Goal: Task Accomplishment & Management: Complete application form

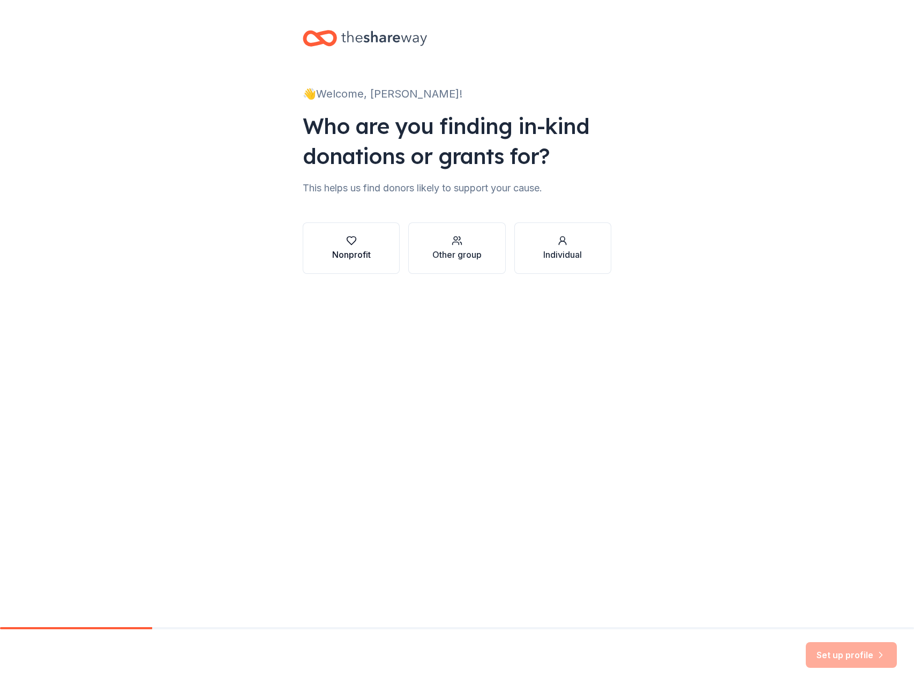
click at [339, 260] on div "Nonprofit" at bounding box center [351, 254] width 39 height 13
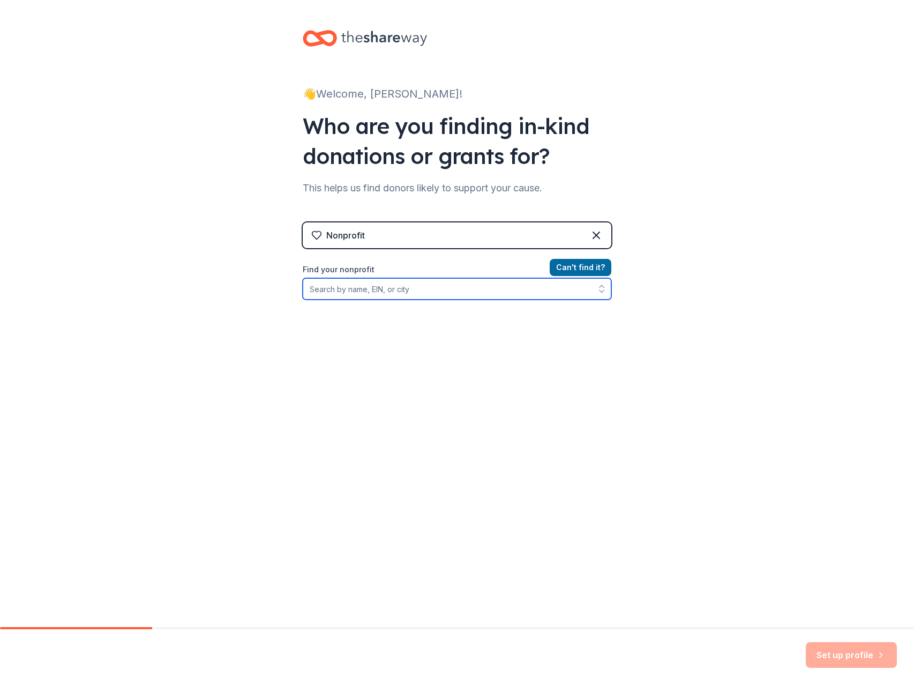
click at [463, 286] on input "Find your nonprofit" at bounding box center [457, 288] width 309 height 21
type input "[PERSON_NAME] Temple"
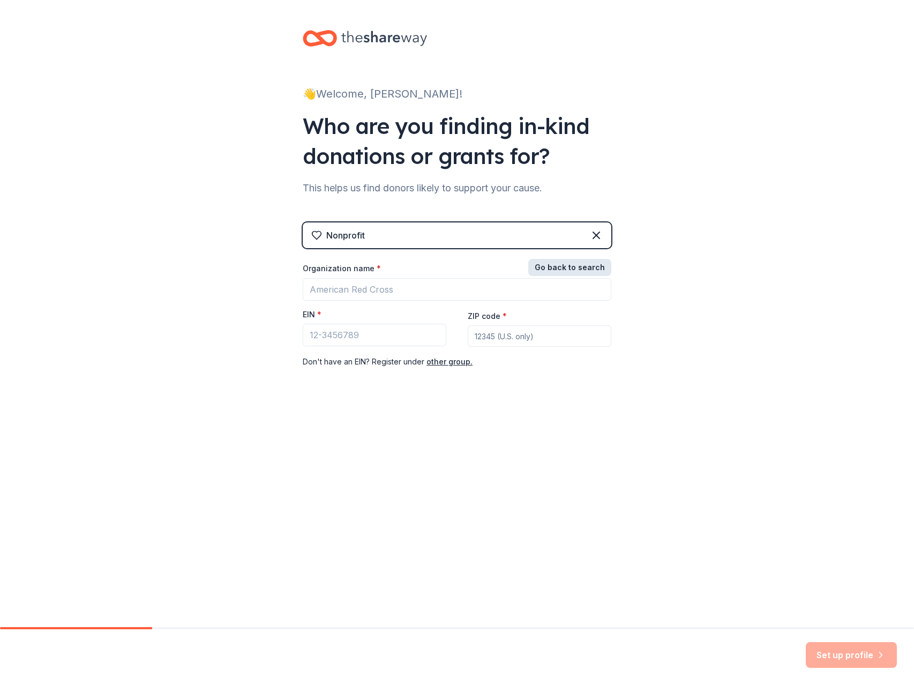
click at [589, 267] on button "Go back to search" at bounding box center [569, 267] width 83 height 17
click at [589, 267] on button "Can ' t find it?" at bounding box center [581, 267] width 62 height 17
click at [436, 283] on input "Organization name *" at bounding box center [457, 289] width 309 height 23
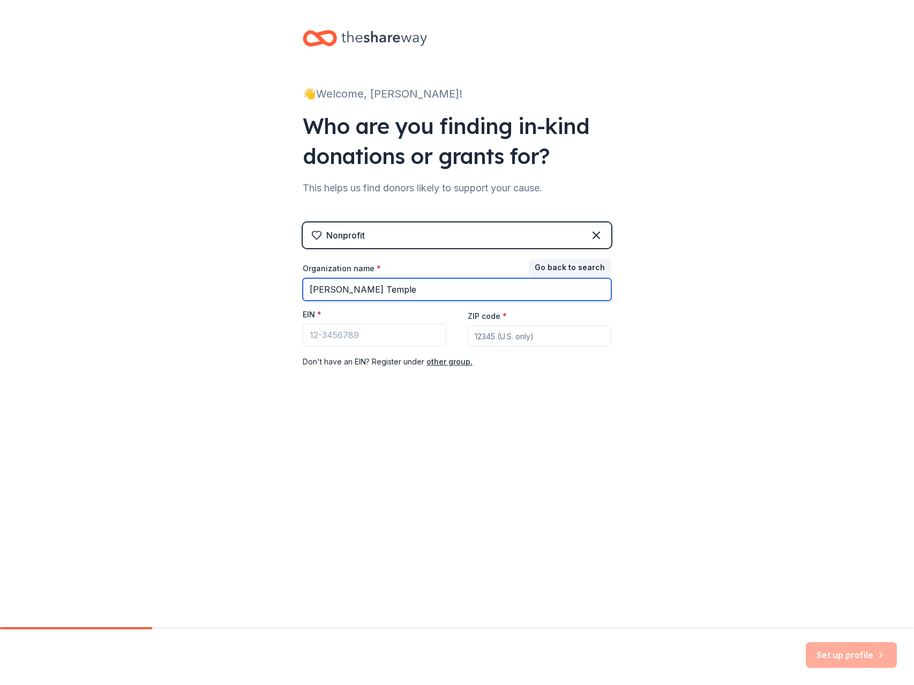
type input "[PERSON_NAME] Temple"
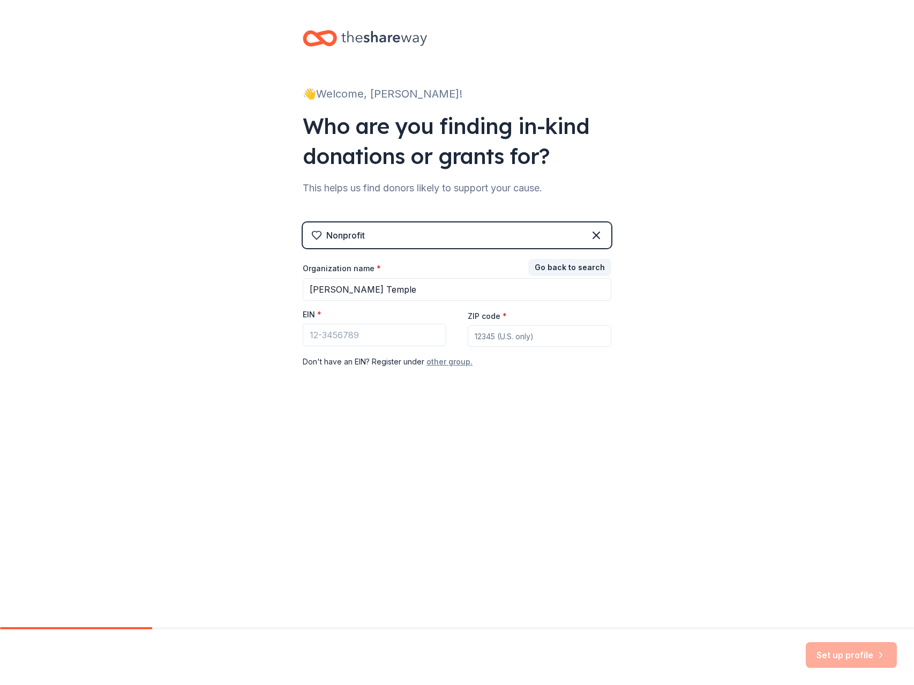
click at [440, 363] on button "other group." at bounding box center [450, 361] width 46 height 13
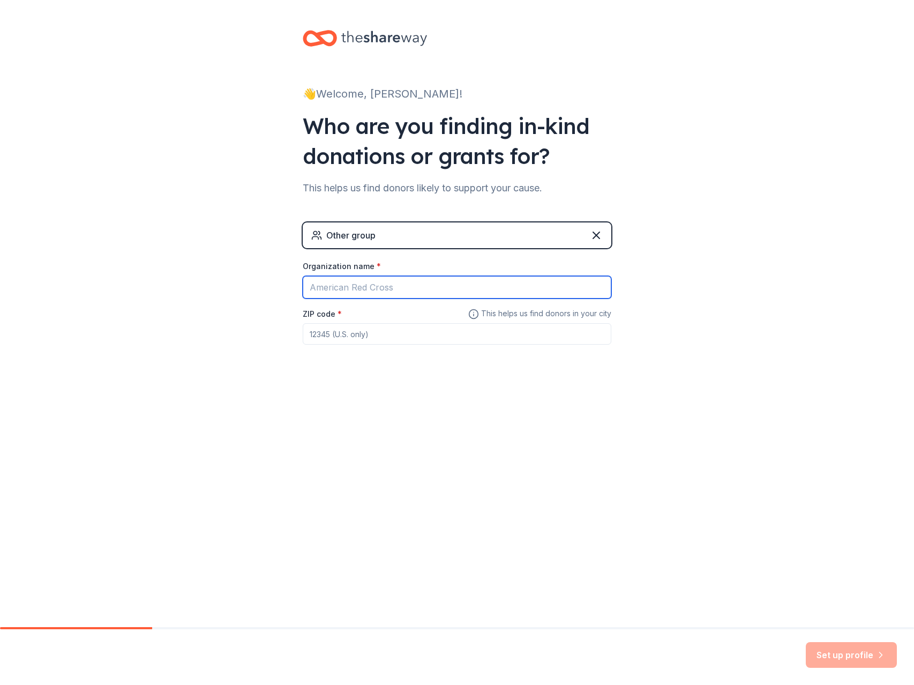
click at [391, 286] on input "Organization name *" at bounding box center [457, 287] width 309 height 23
type input "[PERSON_NAME] [DEMOGRAPHIC_DATA][GEOGRAPHIC_DATA][DEMOGRAPHIC_DATA]"
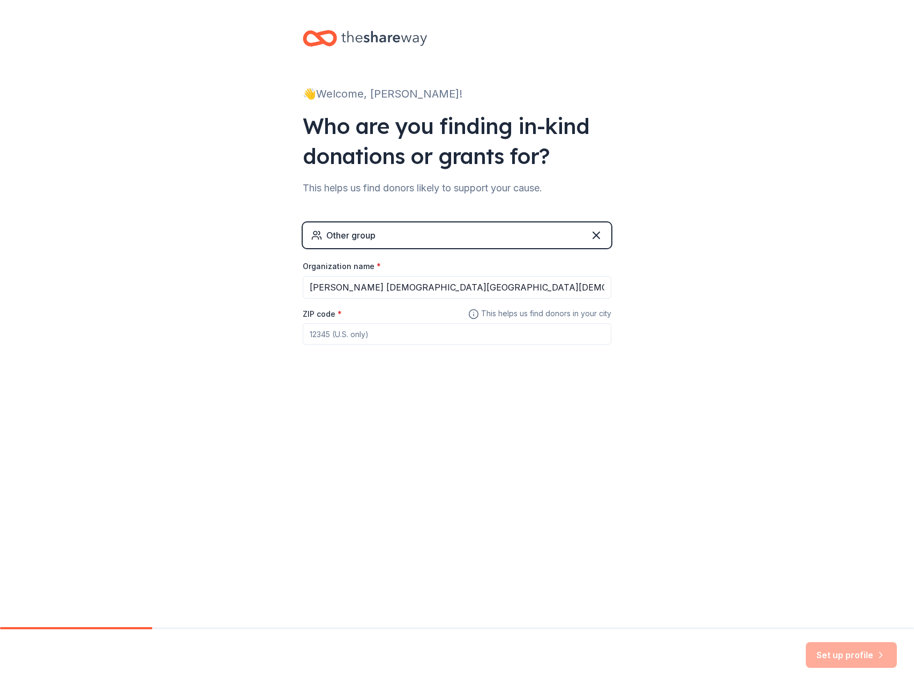
click at [363, 341] on input "ZIP code *" at bounding box center [457, 333] width 309 height 21
type input "31030"
drag, startPoint x: 863, startPoint y: 658, endPoint x: 856, endPoint y: 652, distance: 9.1
click at [863, 658] on button "Set up profile" at bounding box center [851, 655] width 91 height 26
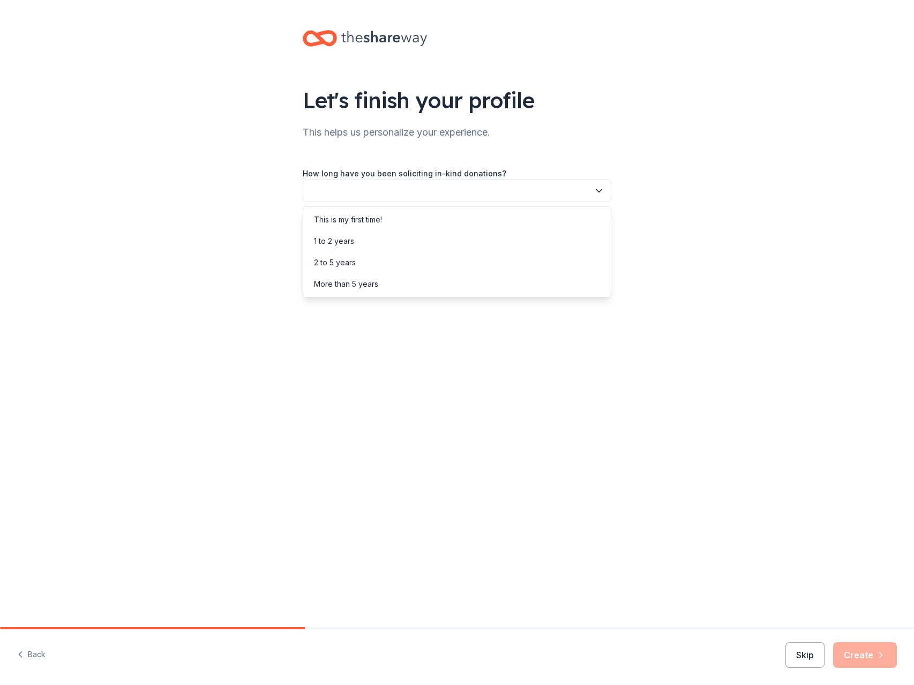
click at [595, 189] on icon "button" at bounding box center [599, 190] width 11 height 11
click at [458, 214] on div "This is my first time!" at bounding box center [456, 219] width 303 height 21
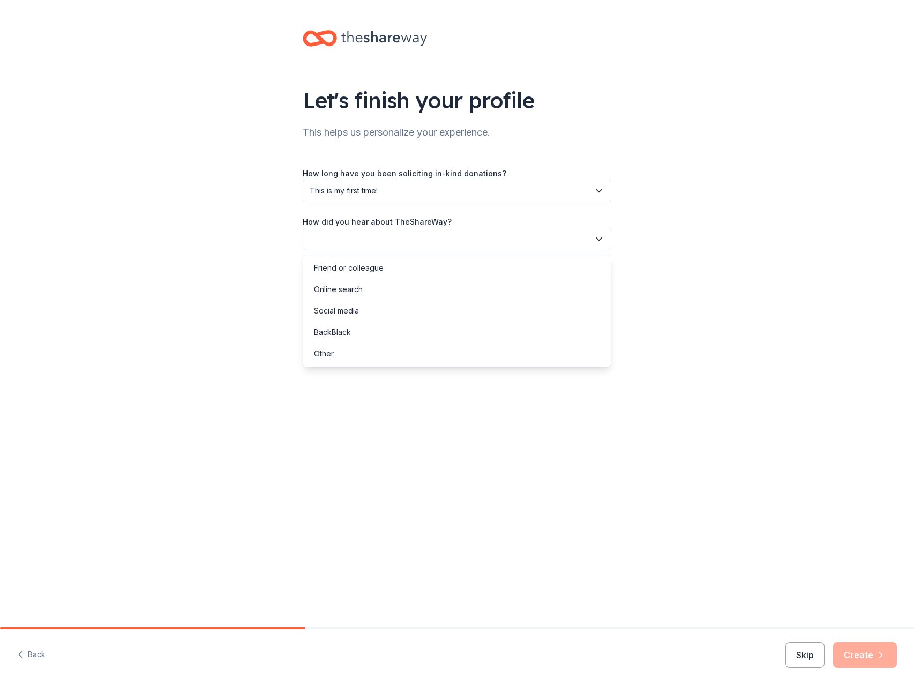
click at [471, 232] on button "button" at bounding box center [457, 239] width 309 height 23
click at [378, 265] on div "Friend or colleague" at bounding box center [349, 267] width 70 height 13
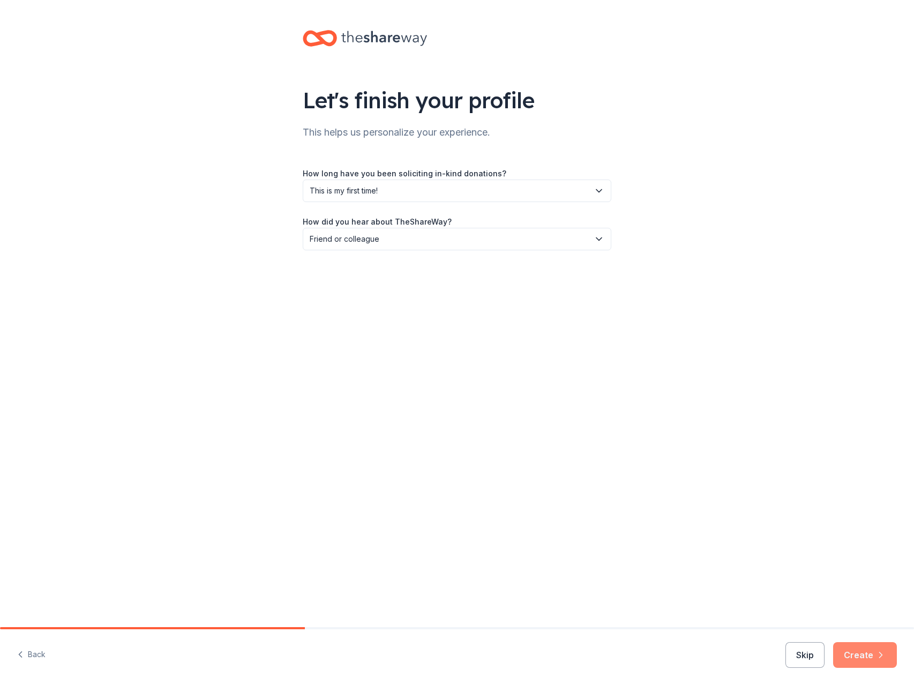
click at [866, 655] on button "Create" at bounding box center [865, 655] width 64 height 26
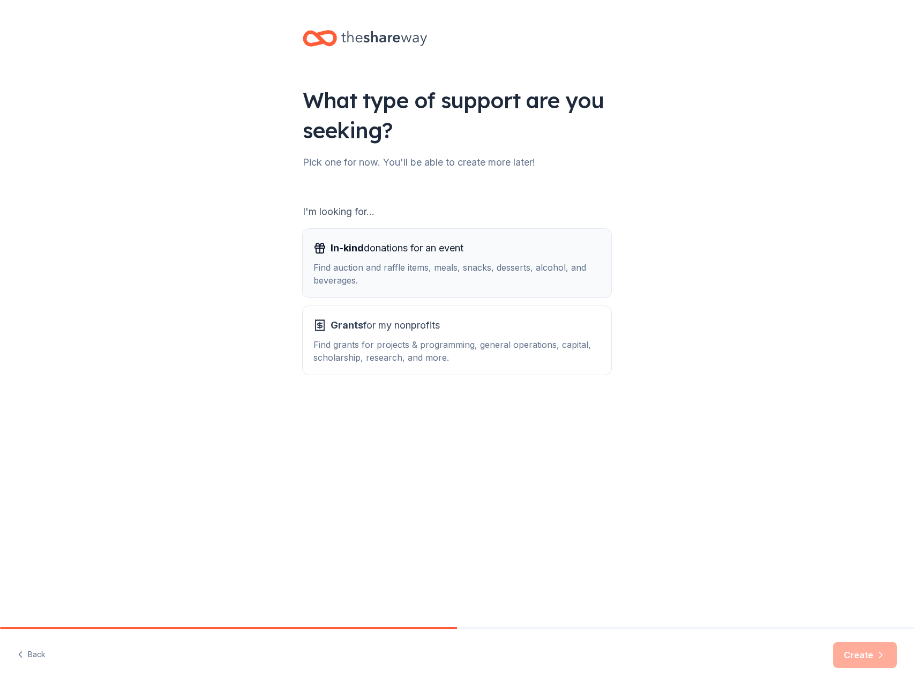
click at [389, 229] on button "In-kind donations for an event Find auction and raffle items, meals, snacks, de…" at bounding box center [457, 263] width 309 height 69
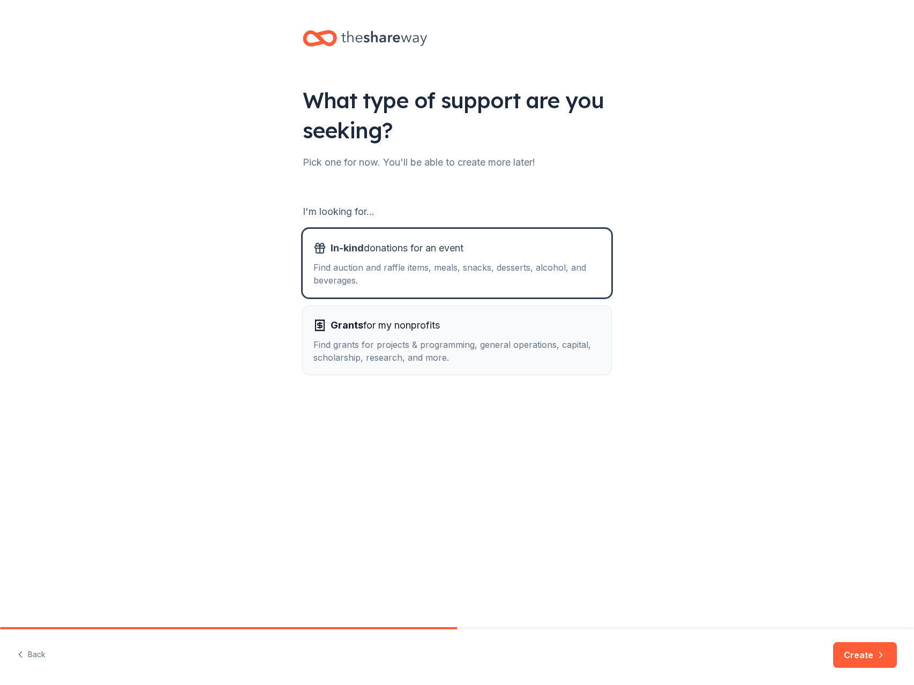
click at [399, 317] on span "Grants for my nonprofits" at bounding box center [385, 325] width 109 height 17
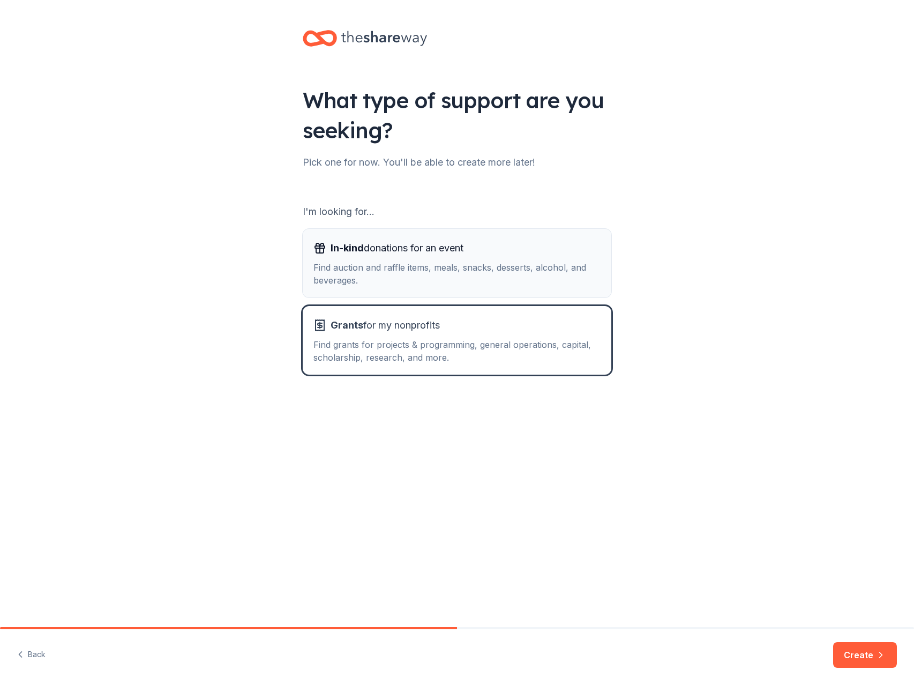
click at [477, 292] on button "In-kind donations for an event Find auction and raffle items, meals, snacks, de…" at bounding box center [457, 263] width 309 height 69
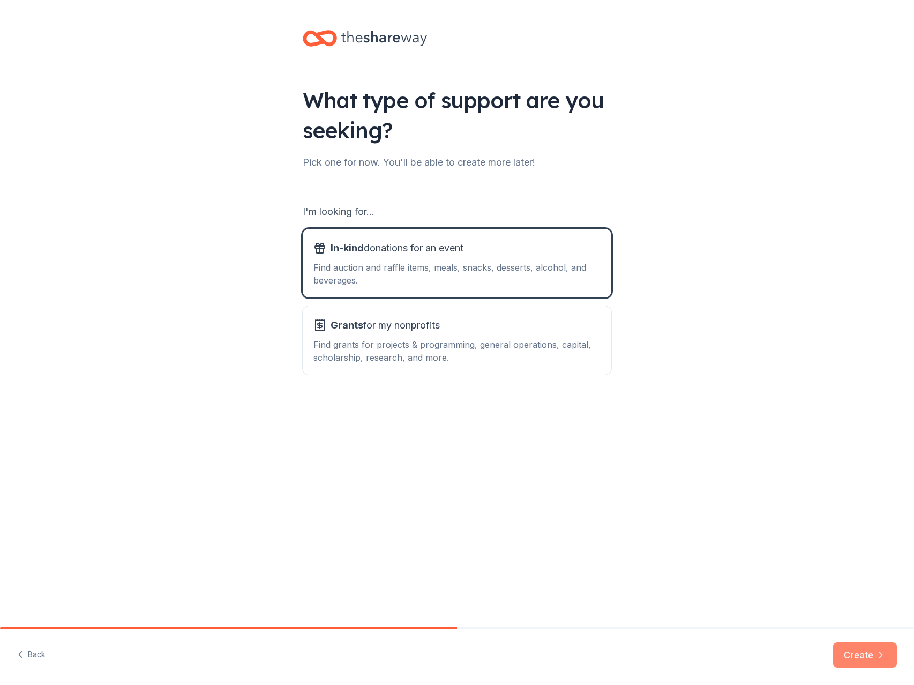
click at [868, 657] on button "Create" at bounding box center [865, 655] width 64 height 26
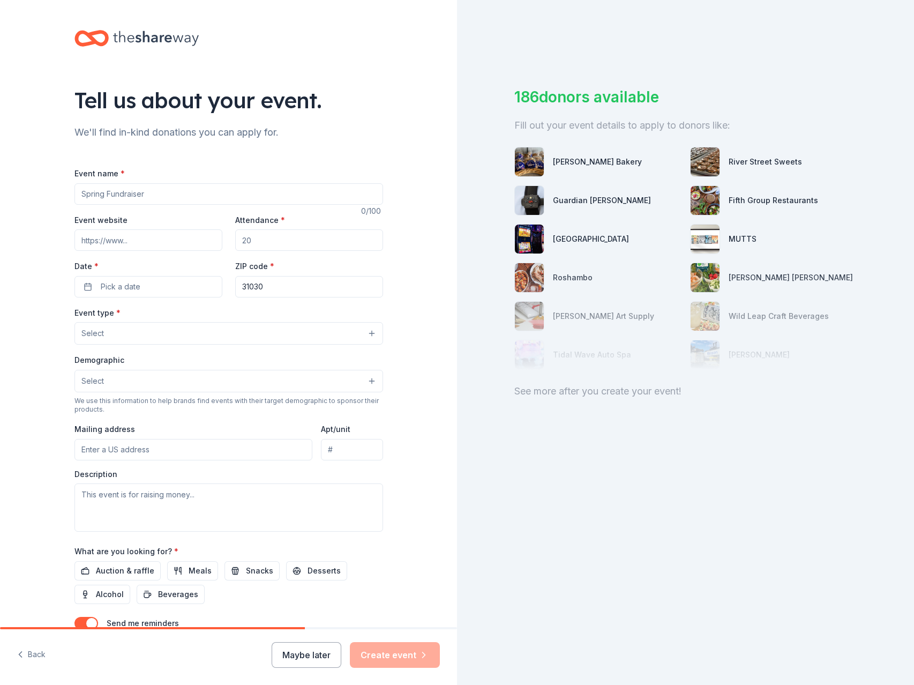
click at [145, 192] on input "Event name *" at bounding box center [228, 193] width 309 height 21
type input "Feeding the Peach County High School Band"
click at [179, 242] on input "Event website" at bounding box center [148, 239] width 148 height 21
type input "[DOMAIN_NAME]"
drag, startPoint x: 287, startPoint y: 244, endPoint x: 228, endPoint y: 234, distance: 59.8
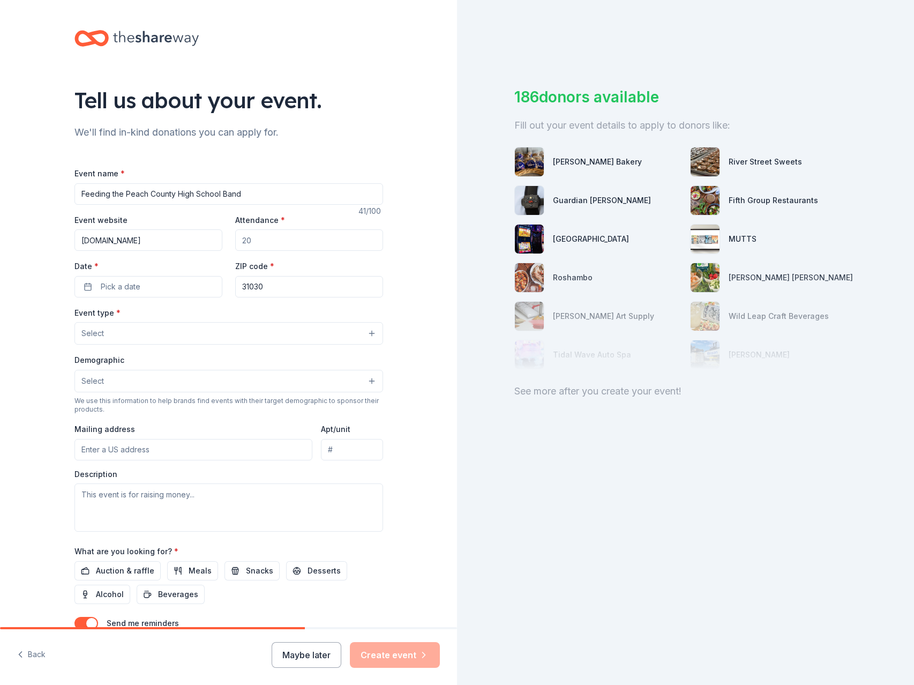
click at [228, 234] on div "Event website [DOMAIN_NAME] Attendance * Date * Pick a date ZIP code * 31030" at bounding box center [228, 255] width 309 height 84
type input "100"
click at [170, 281] on button "Pick a date" at bounding box center [148, 286] width 148 height 21
click at [169, 426] on button "25" at bounding box center [167, 425] width 19 height 19
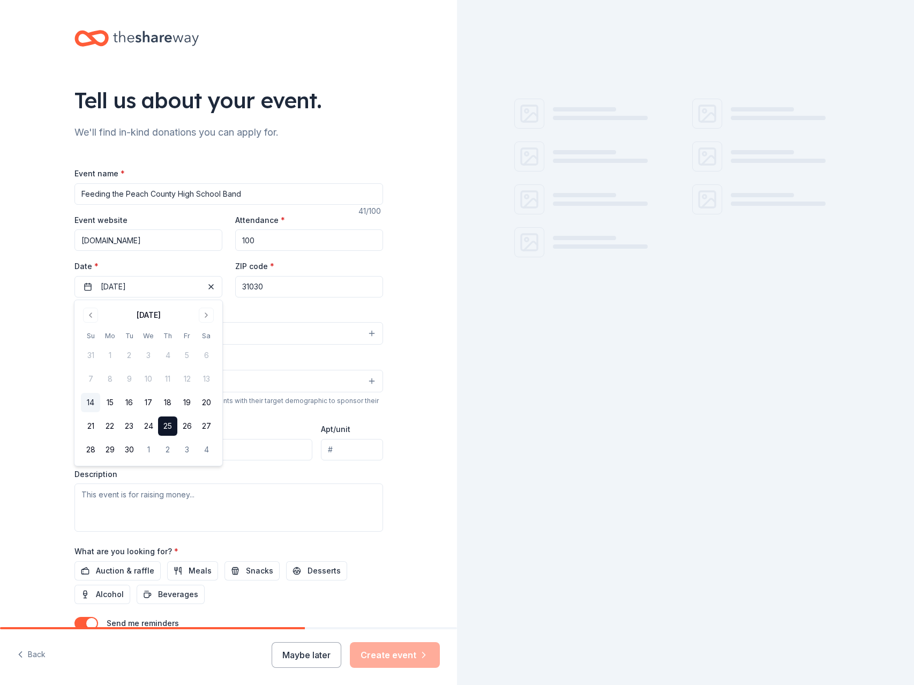
click at [279, 287] on input "31030" at bounding box center [309, 286] width 148 height 21
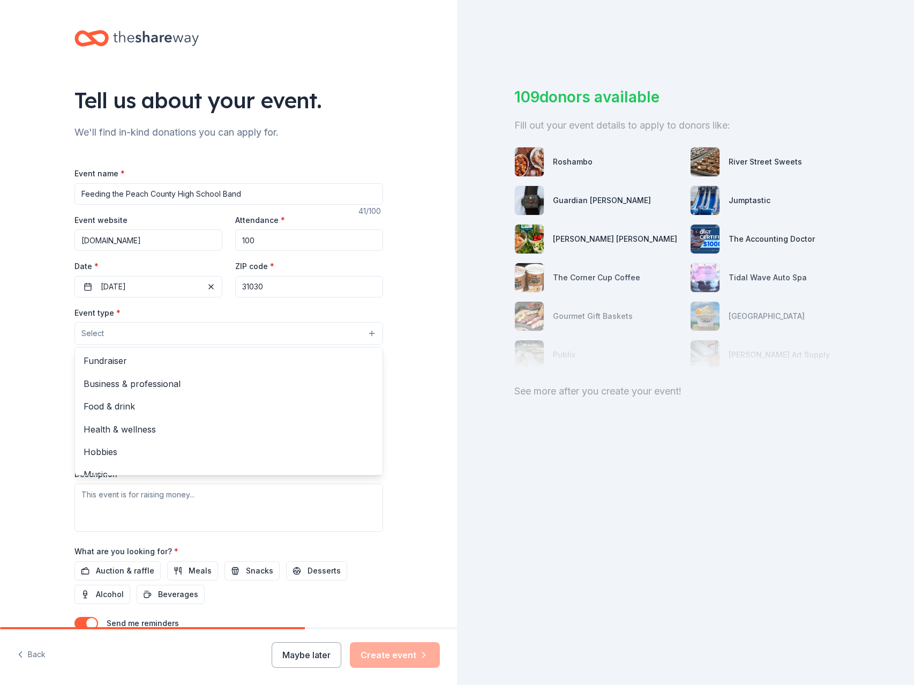
click at [215, 330] on button "Select" at bounding box center [228, 333] width 309 height 23
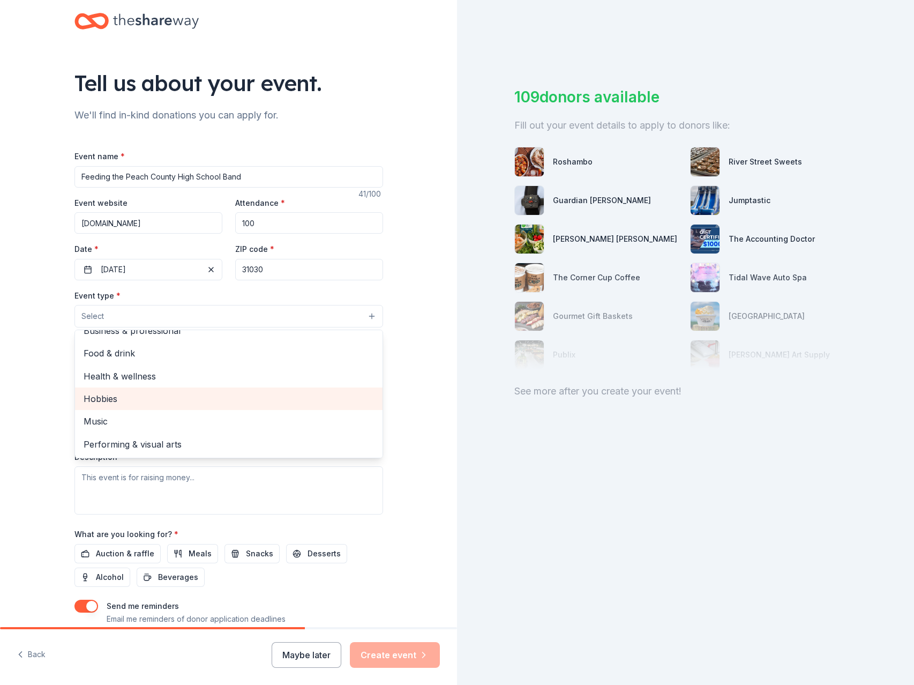
scroll to position [26, 0]
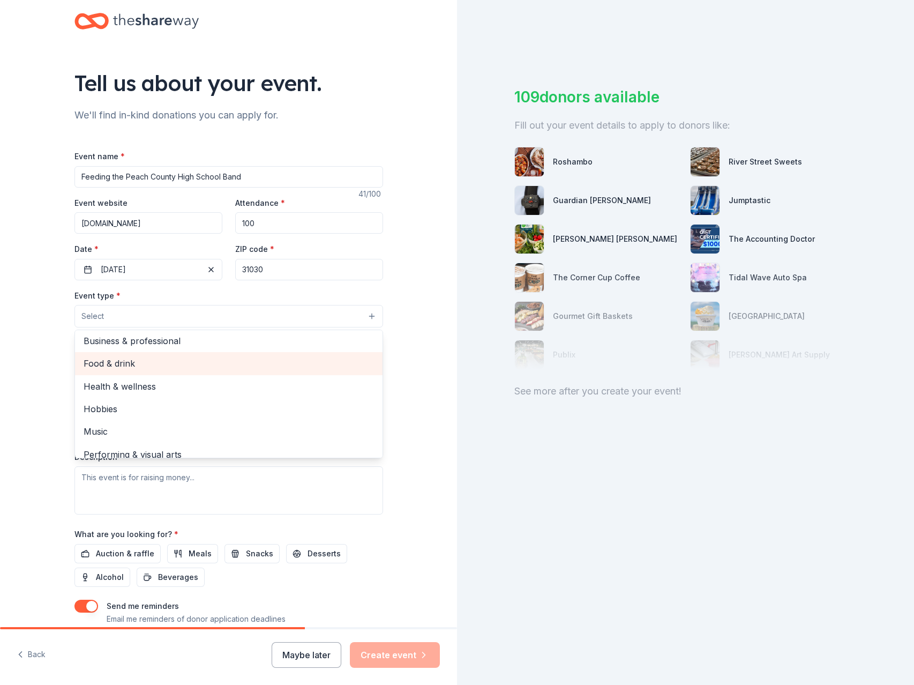
click at [186, 370] on span "Food & drink" at bounding box center [229, 363] width 290 height 14
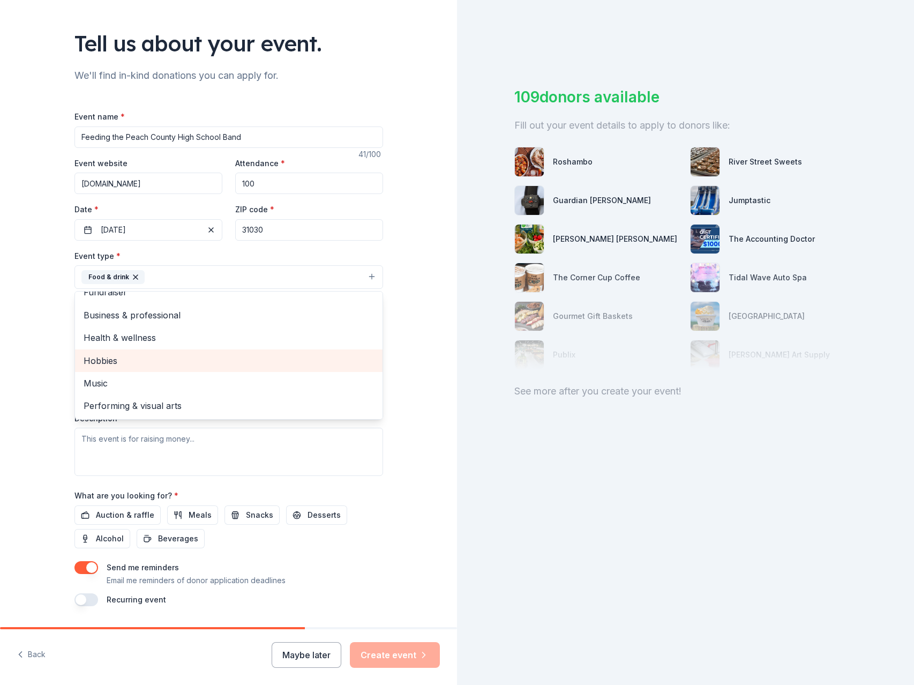
scroll to position [87, 0]
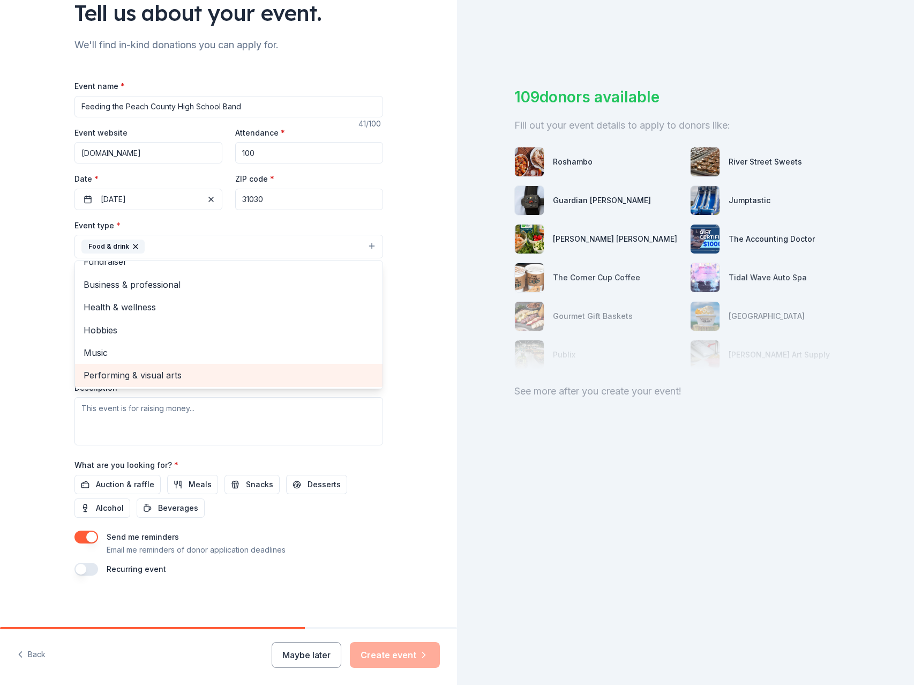
click at [177, 376] on span "Performing & visual arts" at bounding box center [229, 375] width 290 height 14
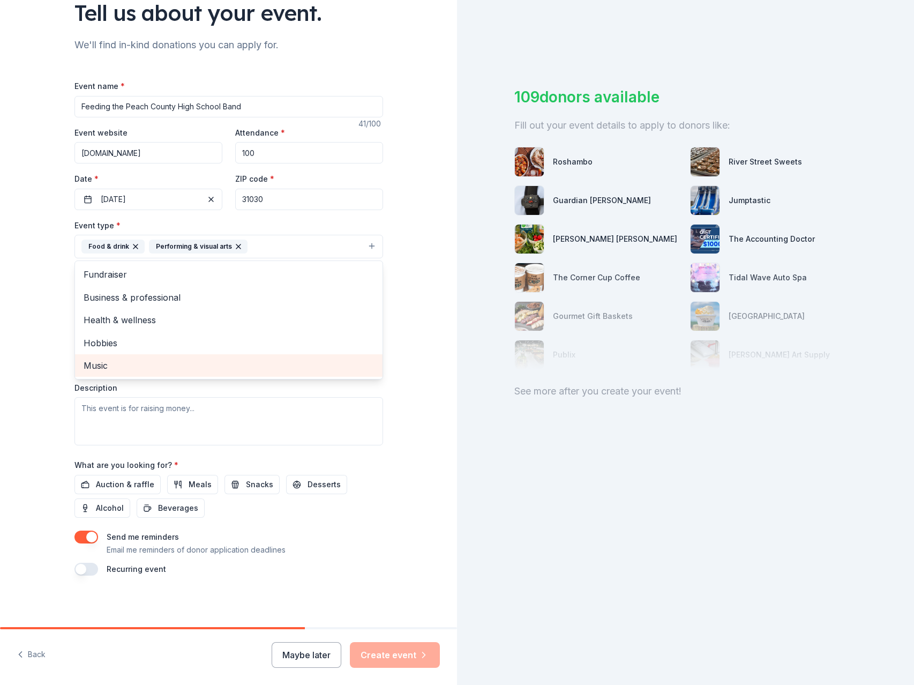
scroll to position [0, 0]
click at [428, 368] on div "Tell us about your event. We'll find in-kind donations you can apply for. Event…" at bounding box center [228, 270] width 457 height 714
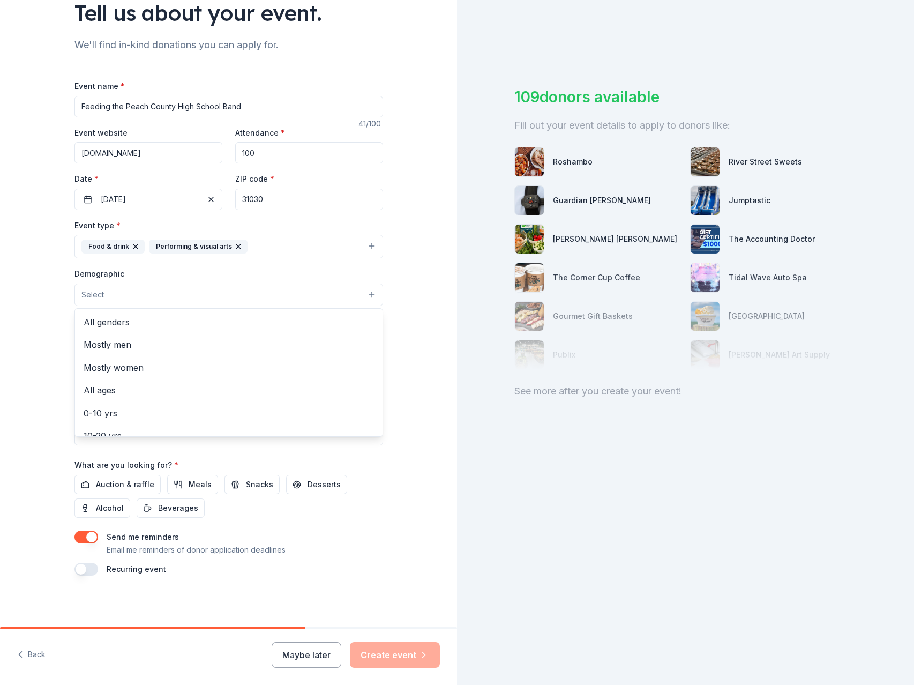
click at [250, 293] on button "Select" at bounding box center [228, 294] width 309 height 23
click at [174, 328] on span "All genders" at bounding box center [229, 322] width 290 height 14
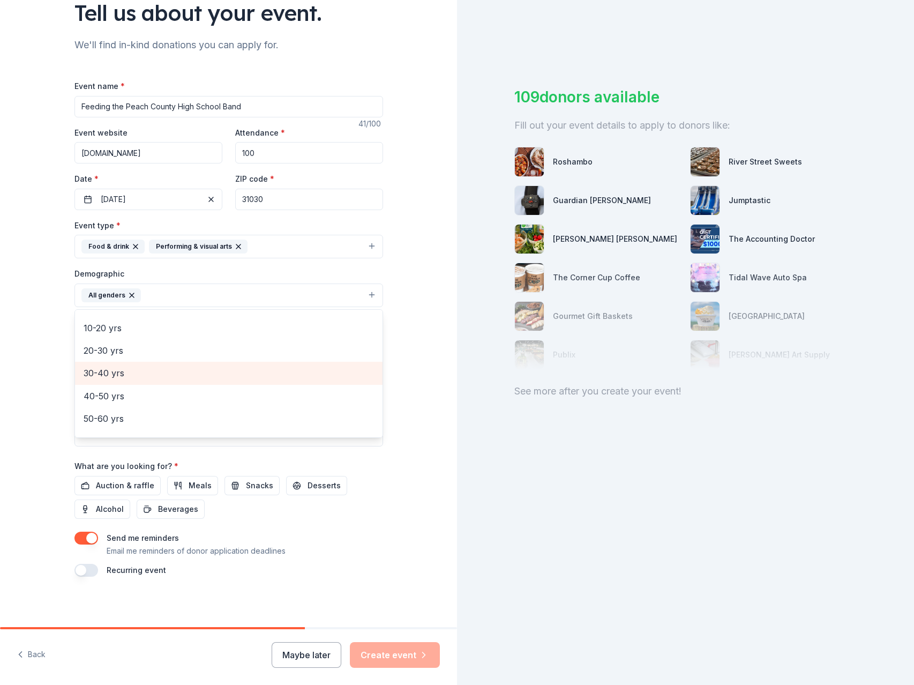
scroll to position [80, 0]
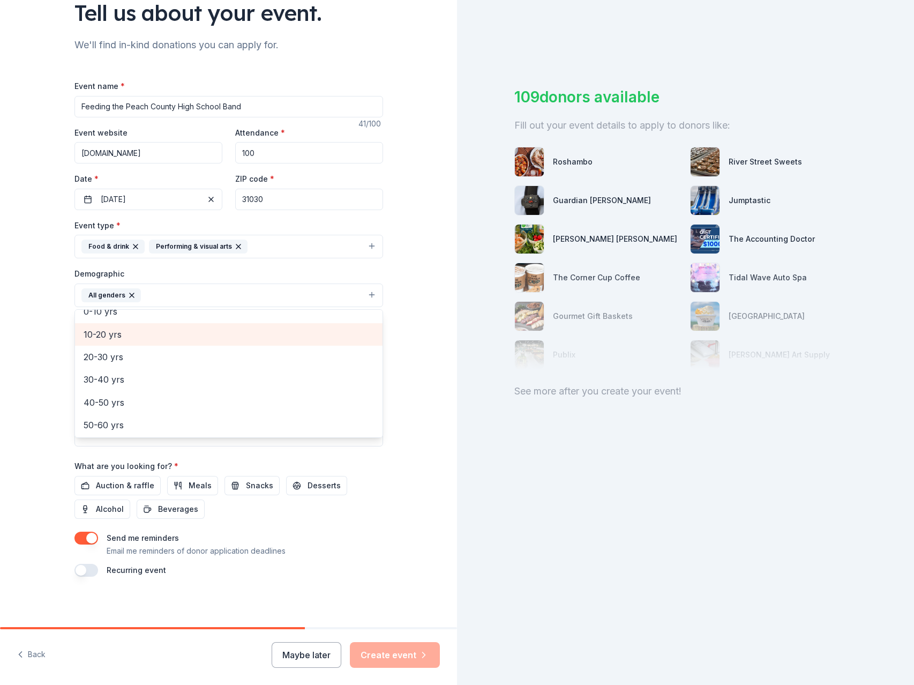
click at [133, 330] on span "10-20 yrs" at bounding box center [229, 334] width 290 height 14
click at [446, 385] on div "Tell us about your event. We'll find in-kind donations you can apply for. Event…" at bounding box center [228, 270] width 457 height 715
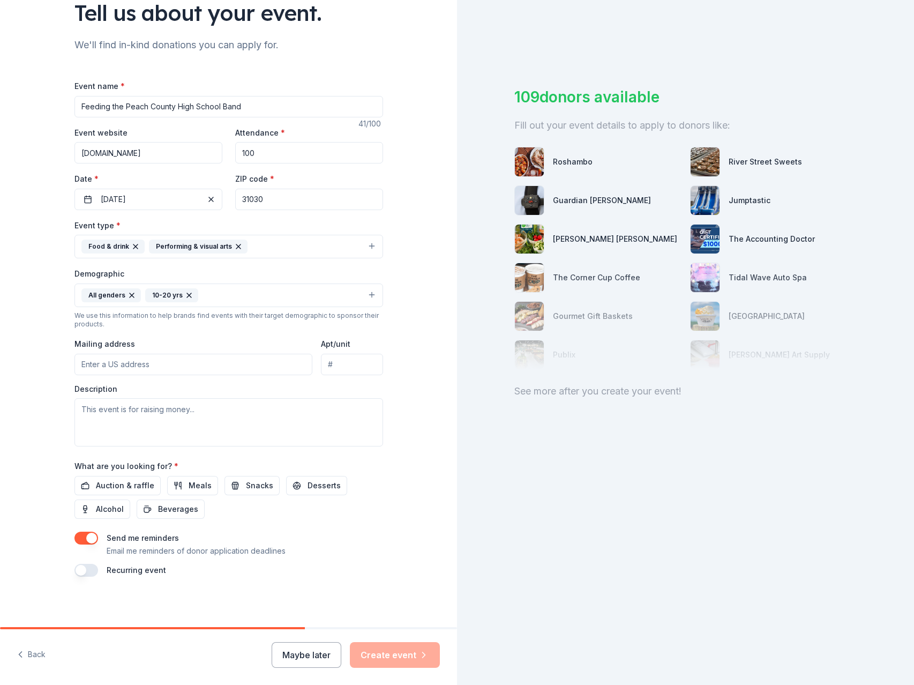
click at [140, 358] on input "Mailing address" at bounding box center [193, 364] width 238 height 21
click at [238, 369] on input "[STREET_ADDRESS]" at bounding box center [193, 364] width 238 height 21
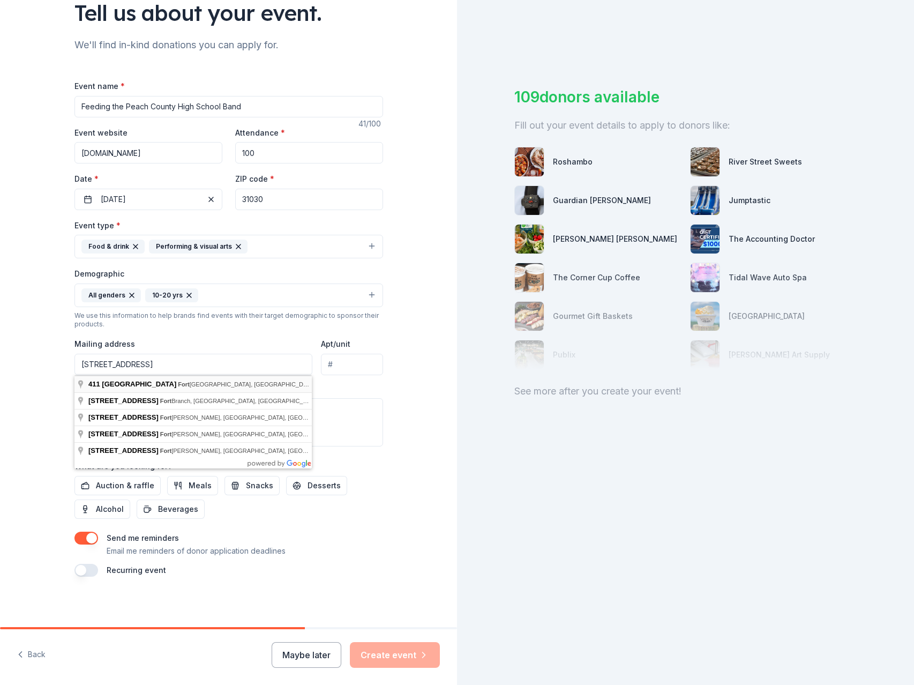
type input "[STREET_ADDRESS]"
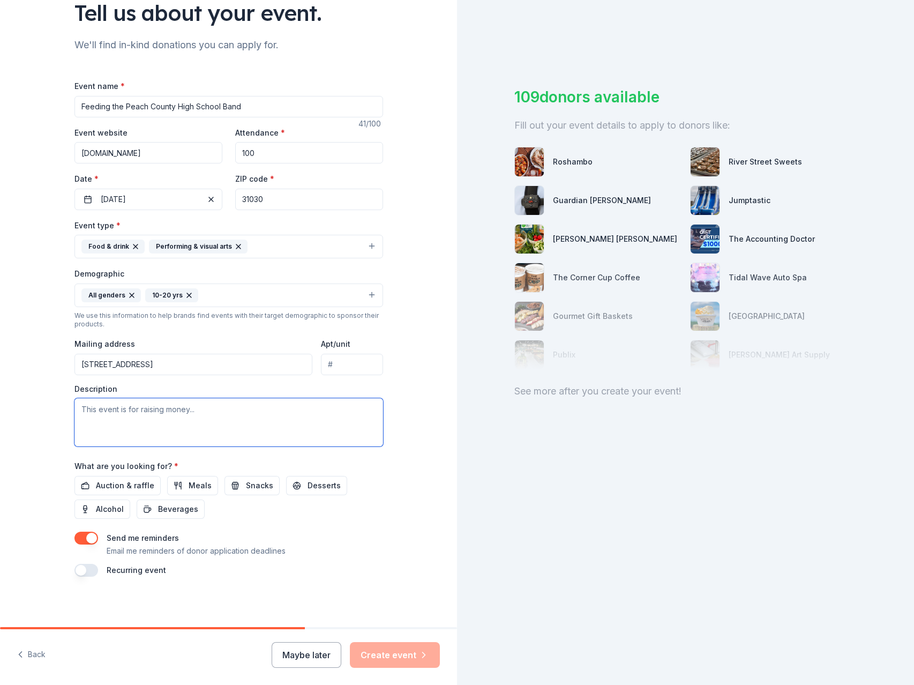
click at [200, 422] on textarea at bounding box center [228, 422] width 309 height 48
type textarea "We are providing a meal for local high school band on game night."
click at [198, 485] on span "Meals" at bounding box center [200, 484] width 23 height 13
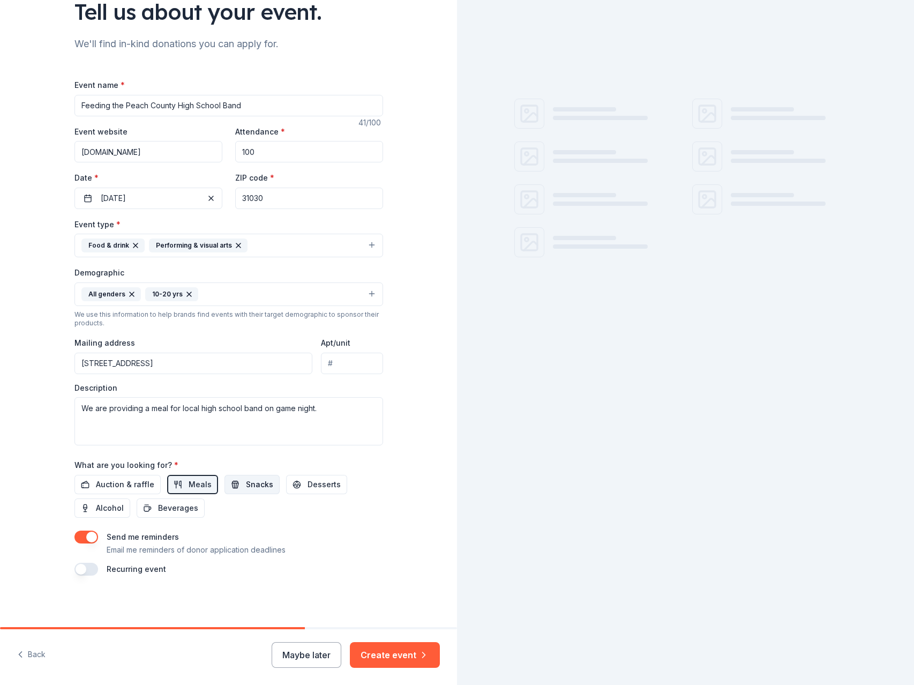
click at [230, 482] on button "Snacks" at bounding box center [252, 484] width 55 height 19
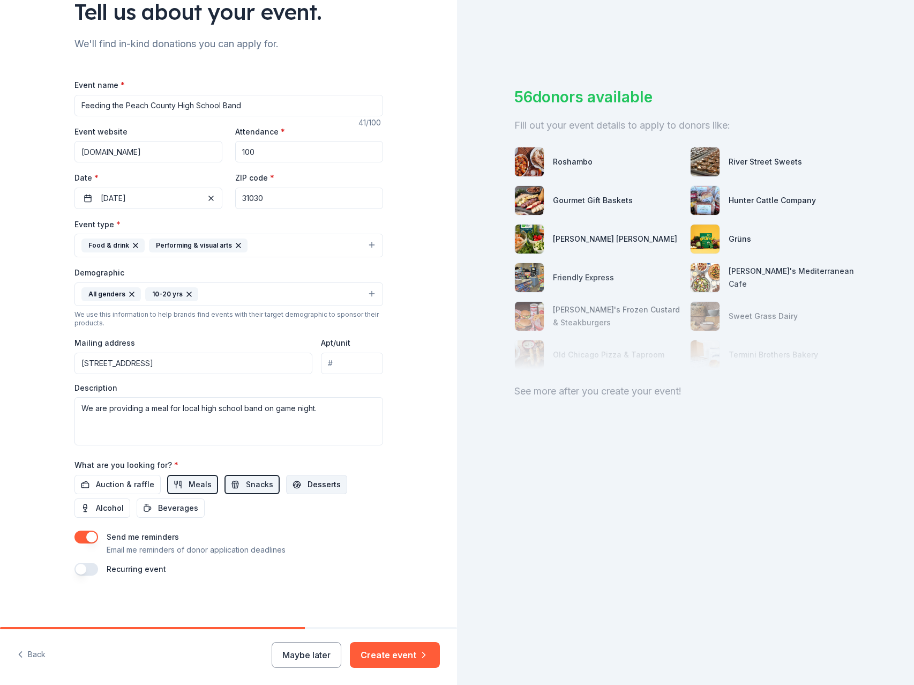
click at [300, 483] on button "Desserts" at bounding box center [316, 484] width 61 height 19
click at [181, 502] on span "Beverages" at bounding box center [178, 508] width 40 height 13
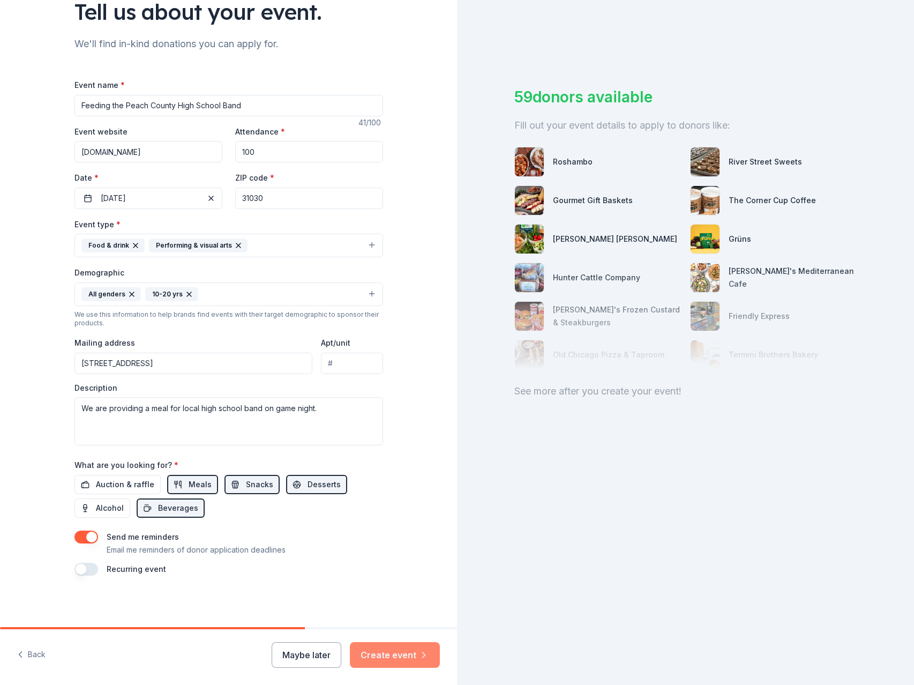
click at [404, 651] on button "Create event" at bounding box center [395, 655] width 90 height 26
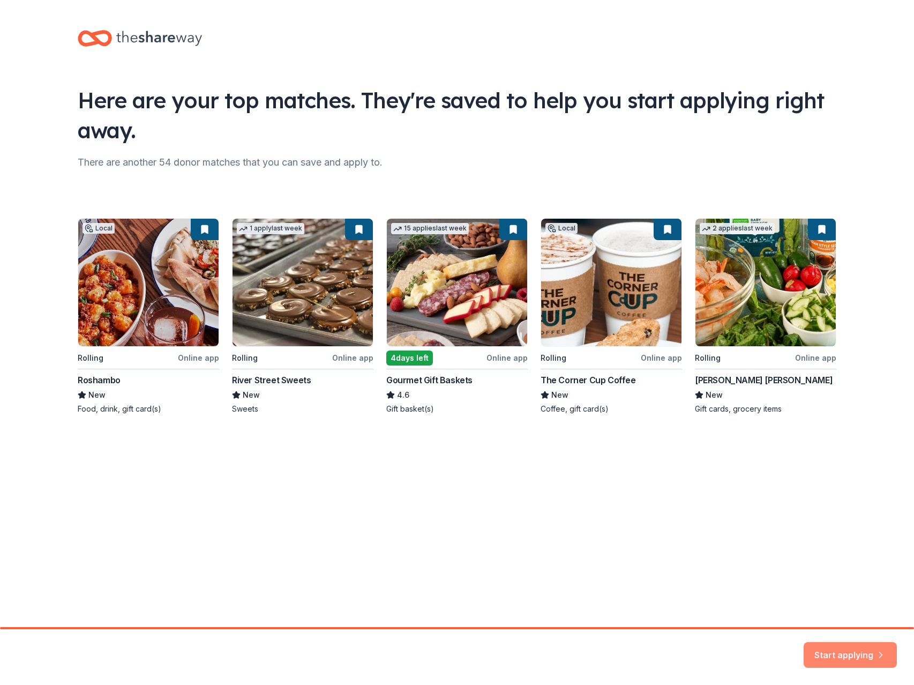
click at [836, 648] on button "Start applying" at bounding box center [850, 649] width 93 height 26
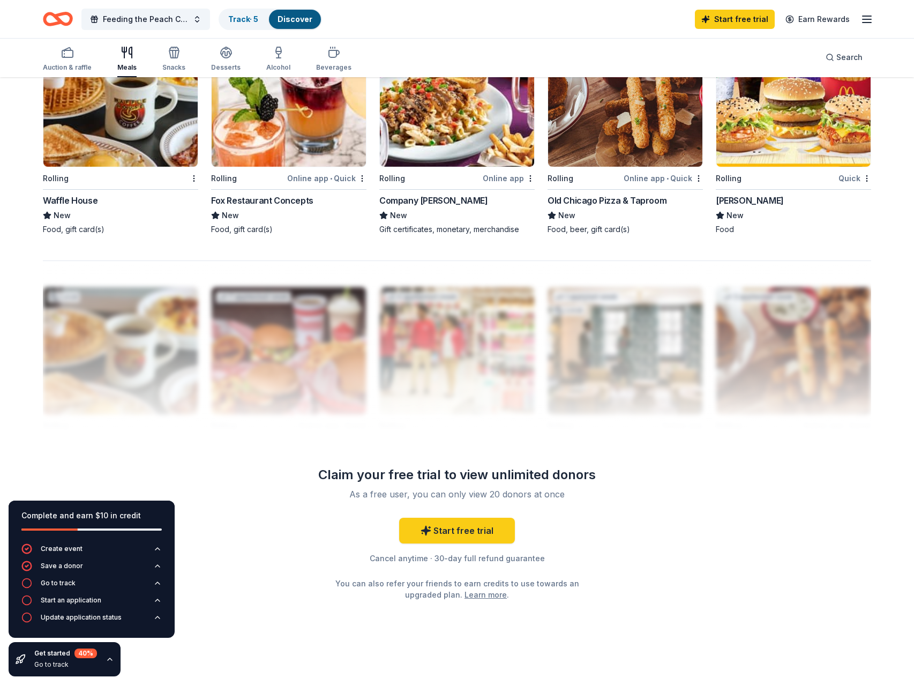
scroll to position [822, 0]
